Goal: Task Accomplishment & Management: Manage account settings

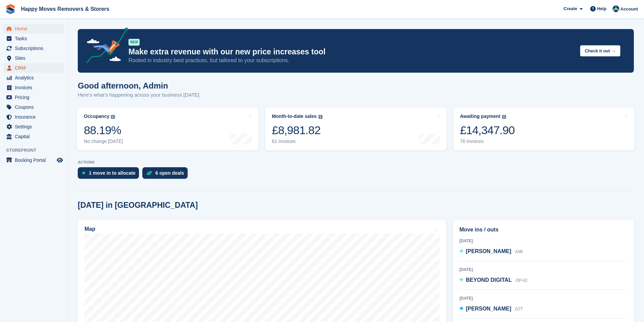
click at [25, 70] on span "CRM" at bounding box center [35, 67] width 41 height 9
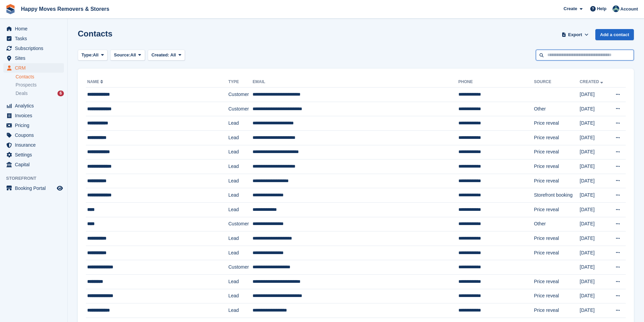
drag, startPoint x: 0, startPoint y: 0, endPoint x: 559, endPoint y: 55, distance: 561.9
click at [559, 55] on input "text" at bounding box center [585, 55] width 98 height 11
type input "*******"
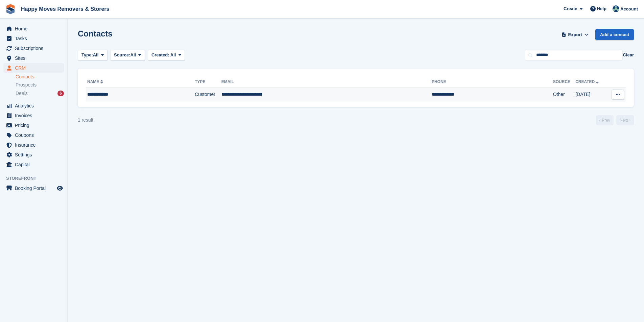
click at [331, 99] on td "**********" at bounding box center [326, 95] width 210 height 14
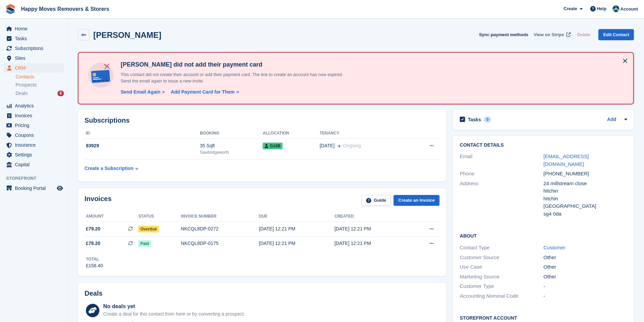
click at [557, 35] on span "View on Stripe" at bounding box center [549, 34] width 30 height 7
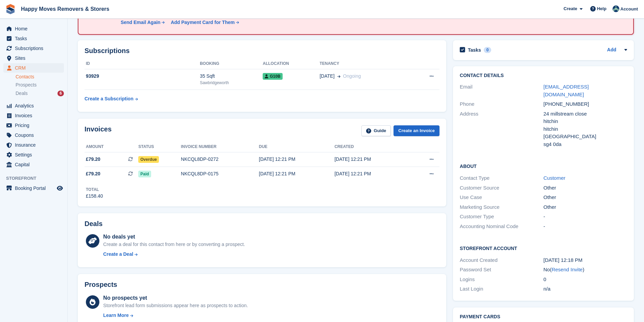
scroll to position [58, 0]
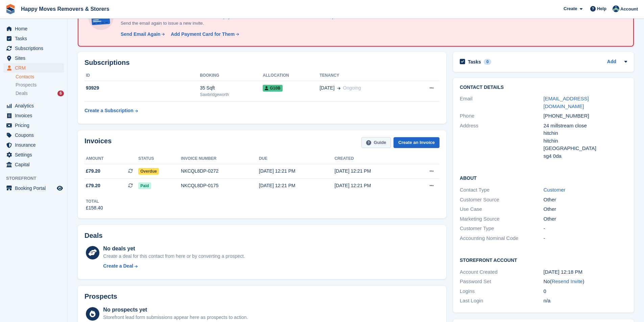
click at [371, 144] on icon at bounding box center [368, 142] width 5 height 5
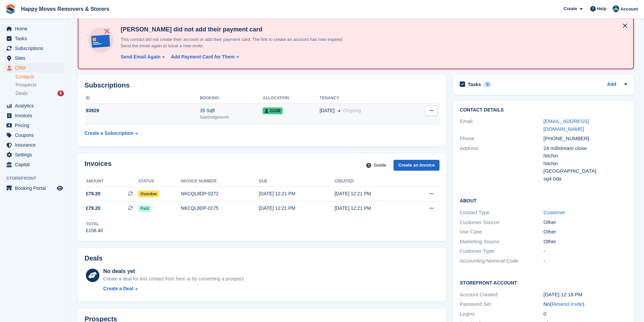
scroll to position [0, 0]
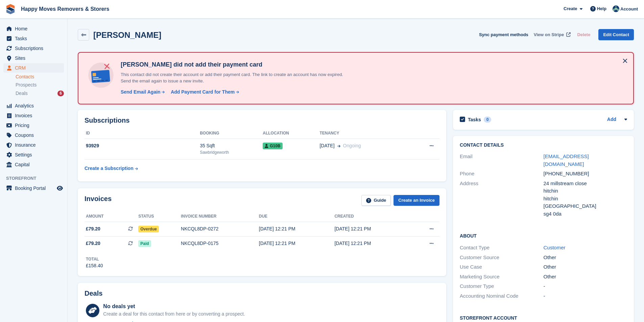
click at [551, 35] on span "View on Stripe" at bounding box center [549, 34] width 30 height 7
click at [549, 35] on span "View on Stripe" at bounding box center [549, 34] width 30 height 7
click at [154, 231] on span "Overdue" at bounding box center [148, 229] width 21 height 7
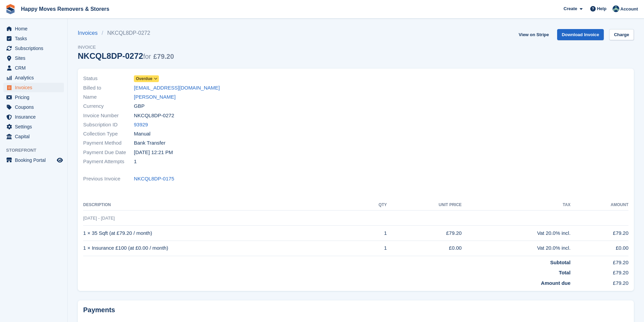
click at [157, 77] on icon at bounding box center [156, 79] width 4 height 4
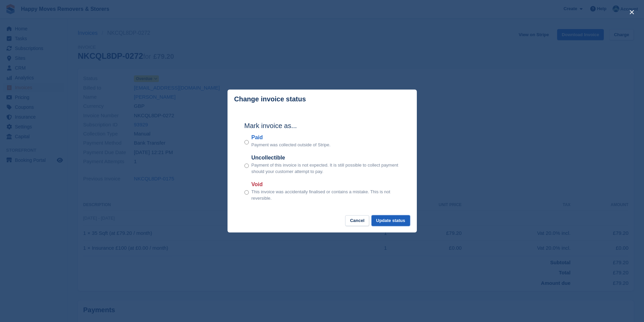
click at [393, 222] on button "Update status" at bounding box center [391, 220] width 39 height 11
